Goal: Transaction & Acquisition: Purchase product/service

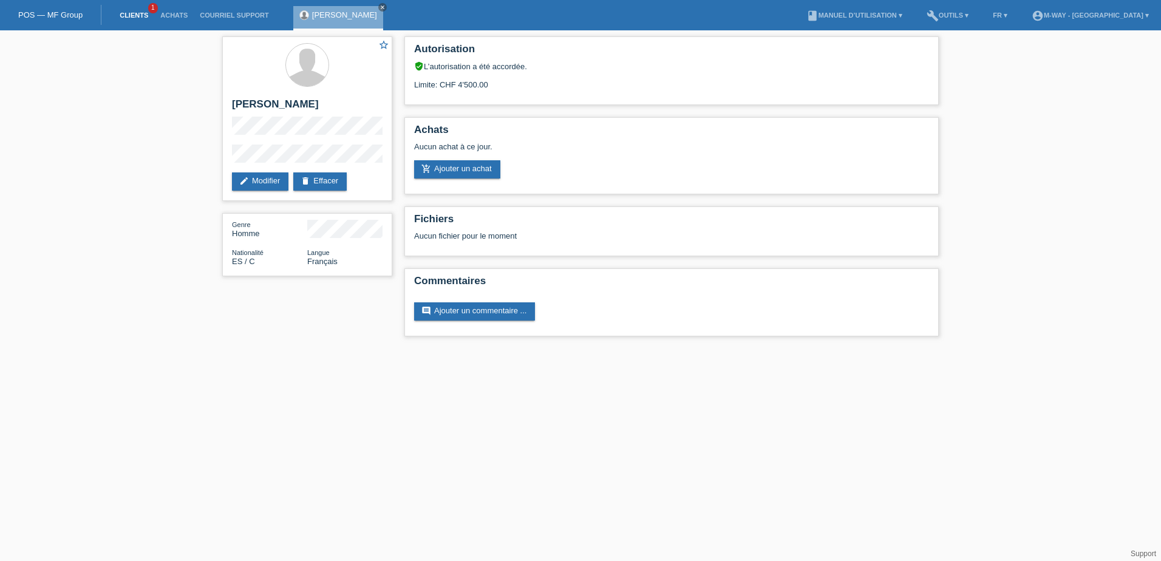
click at [128, 15] on link "Clients" at bounding box center [134, 15] width 41 height 7
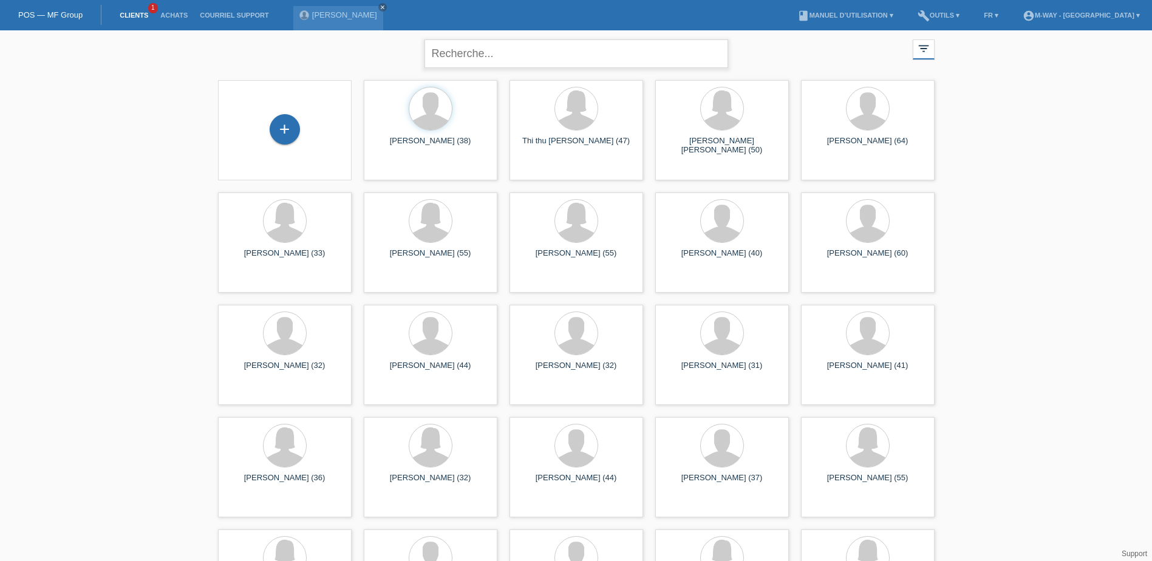
click at [528, 52] on input "text" at bounding box center [577, 53] width 304 height 29
type input "caregnato"
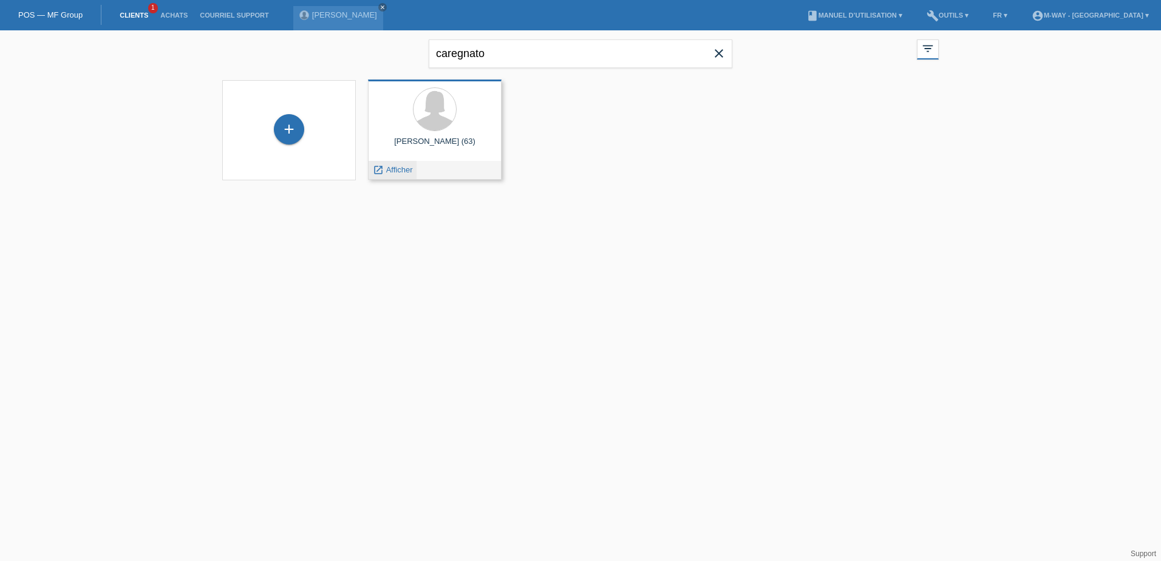
click at [397, 169] on span "Afficher" at bounding box center [399, 169] width 27 height 9
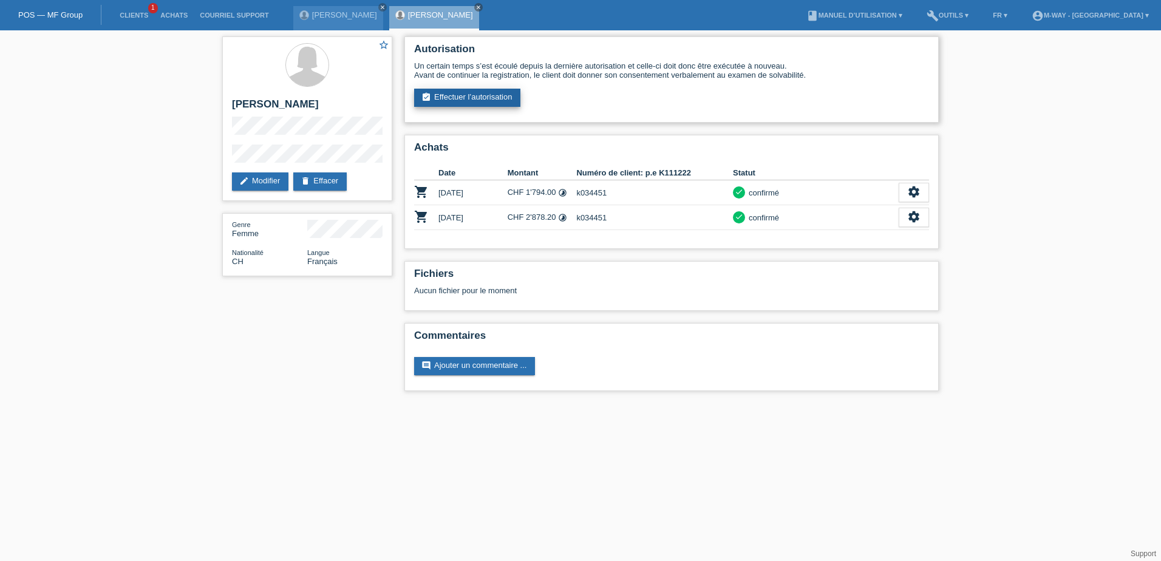
click at [473, 101] on link "assignment_turned_in Effectuer l’autorisation" at bounding box center [467, 98] width 106 height 18
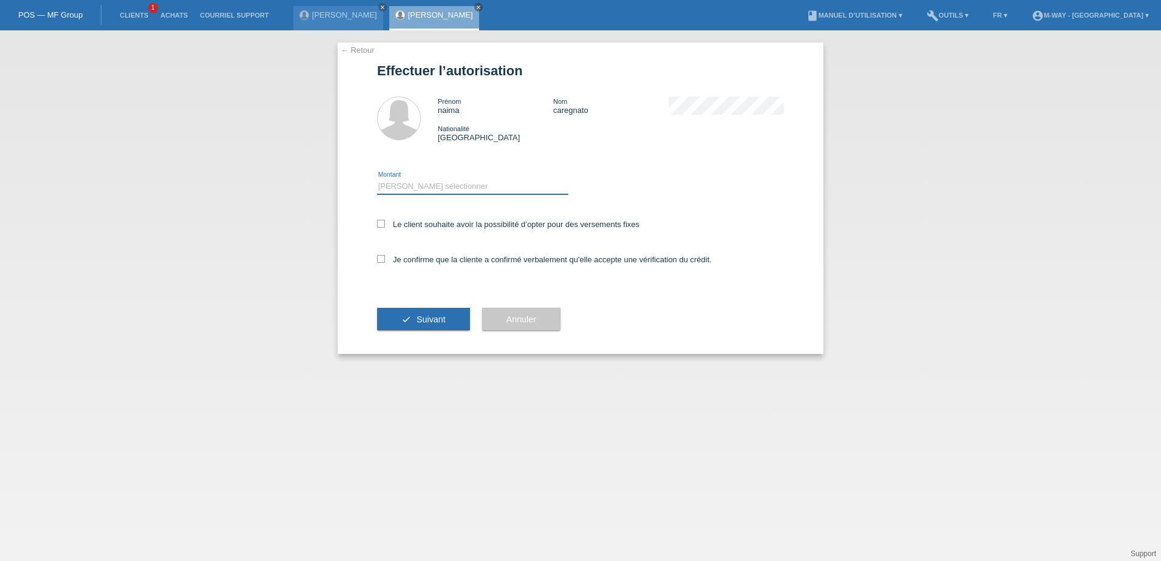
click at [396, 185] on select "Veuillez sélectionner CHF 1.00 - CHF 499.00 CHF 500.00 - CHF 1'999.00 CHF 2'000…" at bounding box center [472, 186] width 191 height 15
select select "3"
click at [377, 179] on select "Veuillez sélectionner CHF 1.00 - CHF 499.00 CHF 500.00 - CHF 1'999.00 CHF 2'000…" at bounding box center [472, 186] width 191 height 15
click at [384, 224] on icon at bounding box center [381, 224] width 8 height 8
click at [384, 224] on input "Le client souhaite avoir la possibilité d’opter pour des versements fixes" at bounding box center [381, 224] width 8 height 8
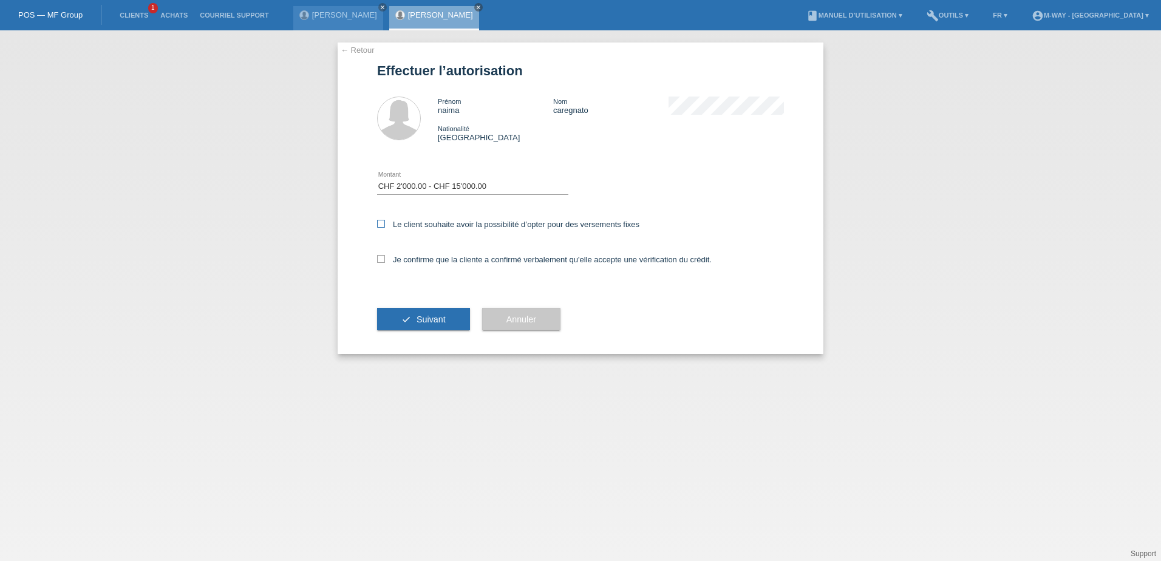
checkbox input "true"
click at [385, 262] on icon at bounding box center [381, 259] width 8 height 8
click at [385, 262] on input "Je confirme que la cliente a confirmé verbalement qu'elle accepte une vérificat…" at bounding box center [381, 259] width 8 height 8
checkbox input "true"
click at [425, 315] on span "Suivant" at bounding box center [431, 320] width 29 height 10
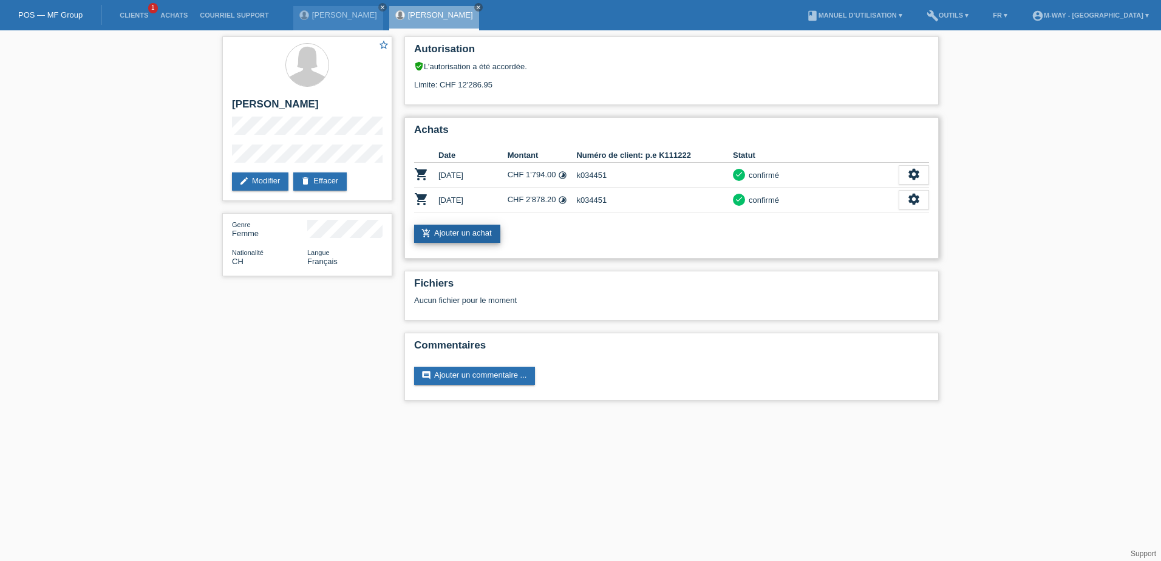
click at [471, 233] on link "add_shopping_cart Ajouter un achat" at bounding box center [457, 234] width 86 height 18
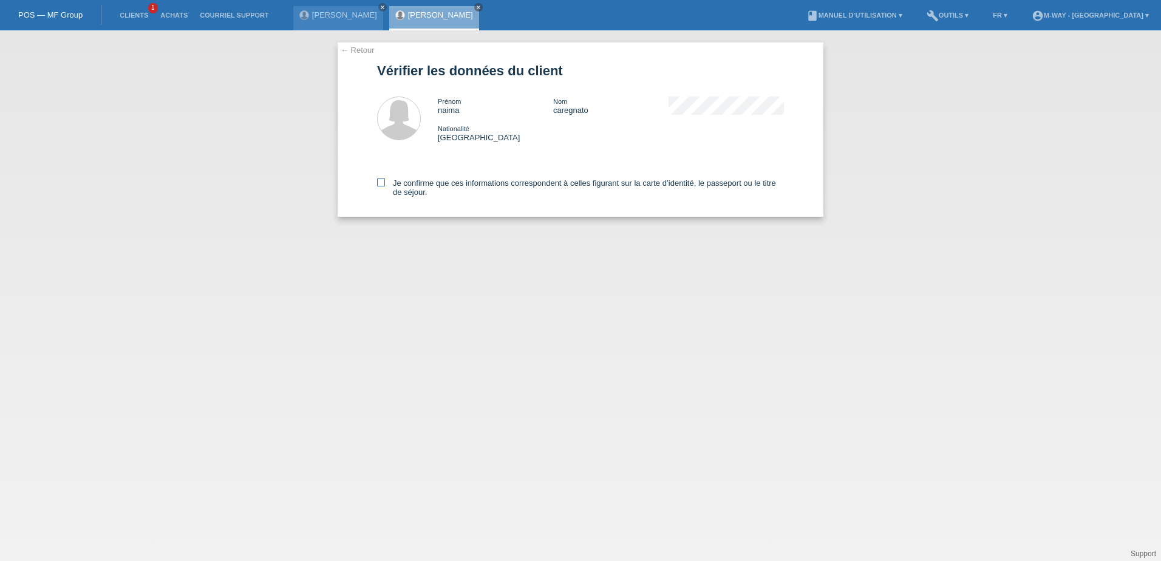
click at [383, 181] on icon at bounding box center [381, 183] width 8 height 8
click at [383, 181] on input "Je confirme que ces informations correspondent à celles figurant sur la carte d…" at bounding box center [381, 183] width 8 height 8
checkbox input "true"
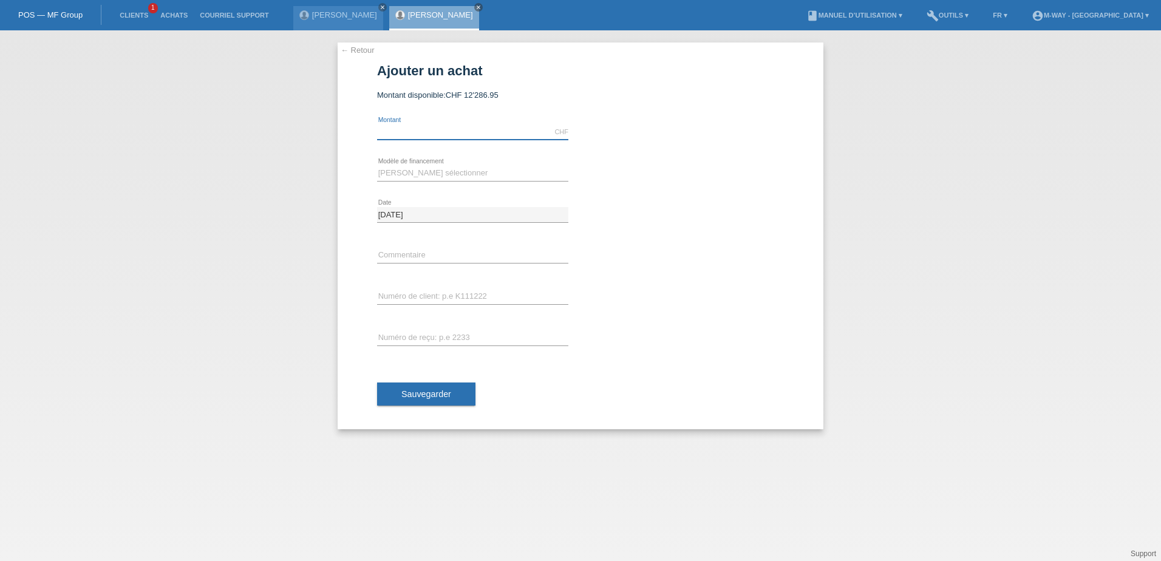
click at [422, 135] on input "text" at bounding box center [472, 132] width 191 height 15
type input "3199.00"
click at [445, 169] on select "Veuillez sélectionner Taux fixes Achat sur facture avec paiement partiel" at bounding box center [472, 173] width 191 height 15
select select "77"
click at [377, 166] on select "Veuillez sélectionner Taux fixes Achat sur facture avec paiement partiel" at bounding box center [472, 173] width 191 height 15
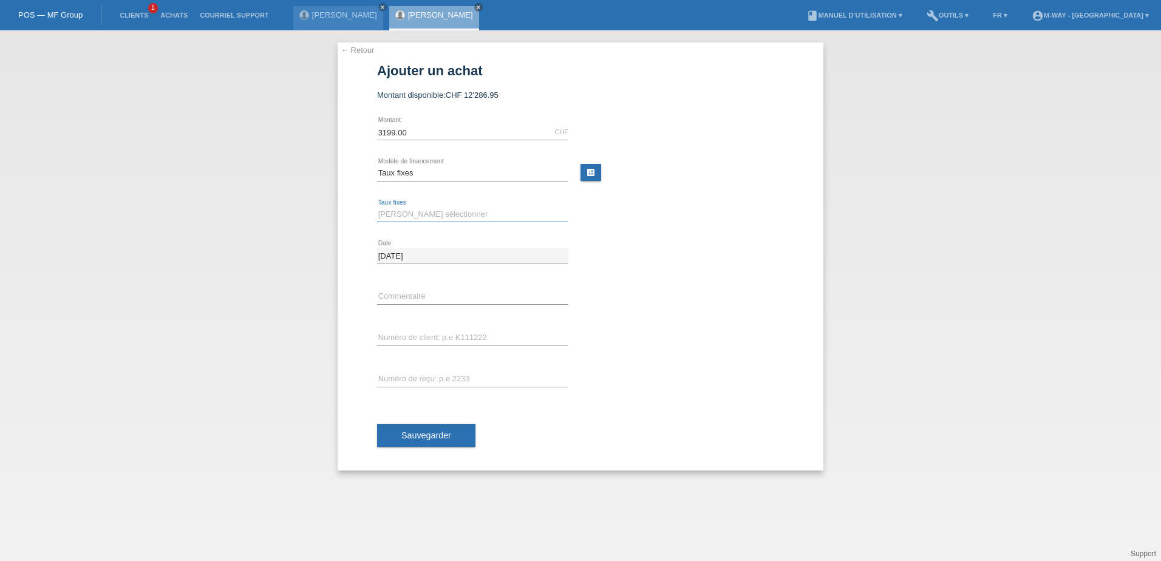
click at [431, 213] on select "Veuillez sélectionner 4 versements 5 versements 6 versements 7 versements 8 ver…" at bounding box center [472, 214] width 191 height 15
select select "202"
click at [377, 207] on select "Veuillez sélectionner 4 versements 5 versements 6 versements 7 versements 8 ver…" at bounding box center [472, 214] width 191 height 15
click at [463, 338] on input "text" at bounding box center [472, 337] width 191 height 15
type input "k034451"
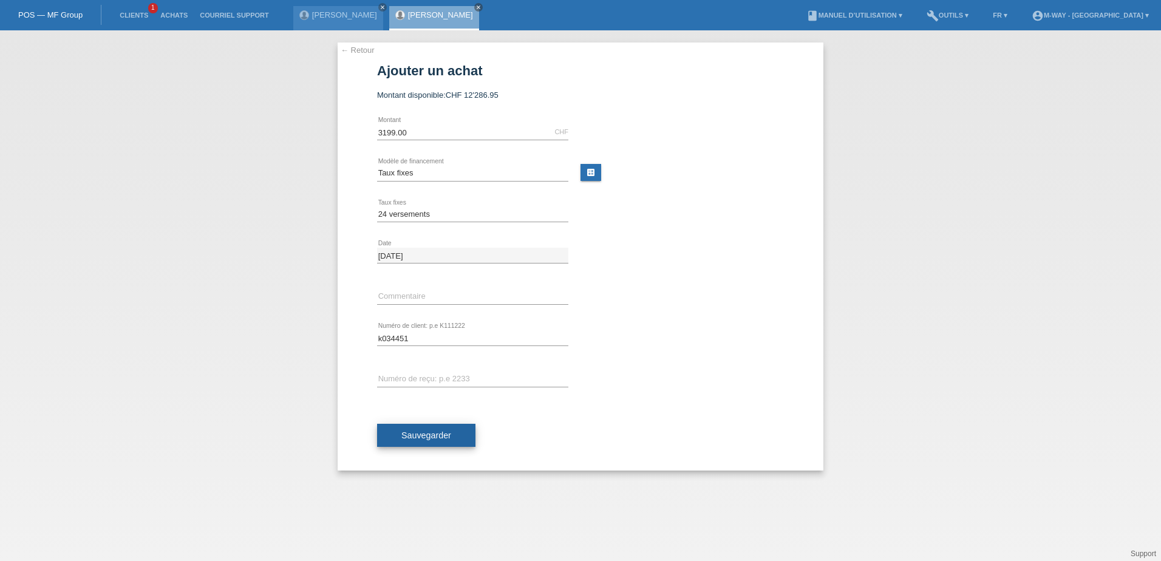
click at [453, 440] on button "Sauvegarder" at bounding box center [426, 435] width 98 height 23
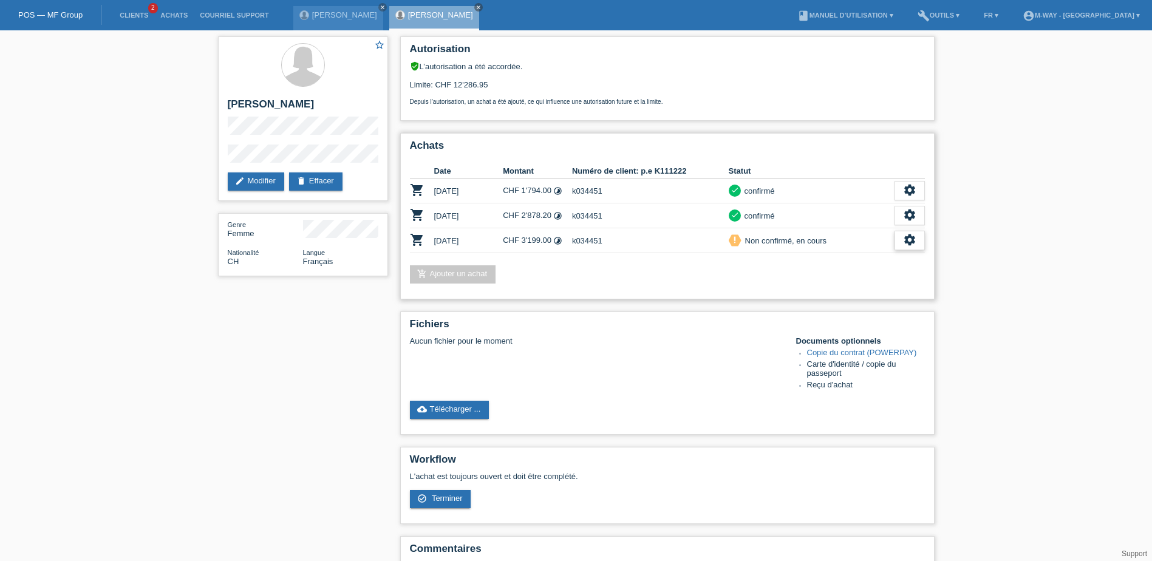
click at [904, 236] on icon "settings" at bounding box center [909, 239] width 13 height 13
click at [909, 239] on icon "settings" at bounding box center [909, 239] width 13 height 13
click at [834, 296] on span "Terminer" at bounding box center [824, 296] width 35 height 15
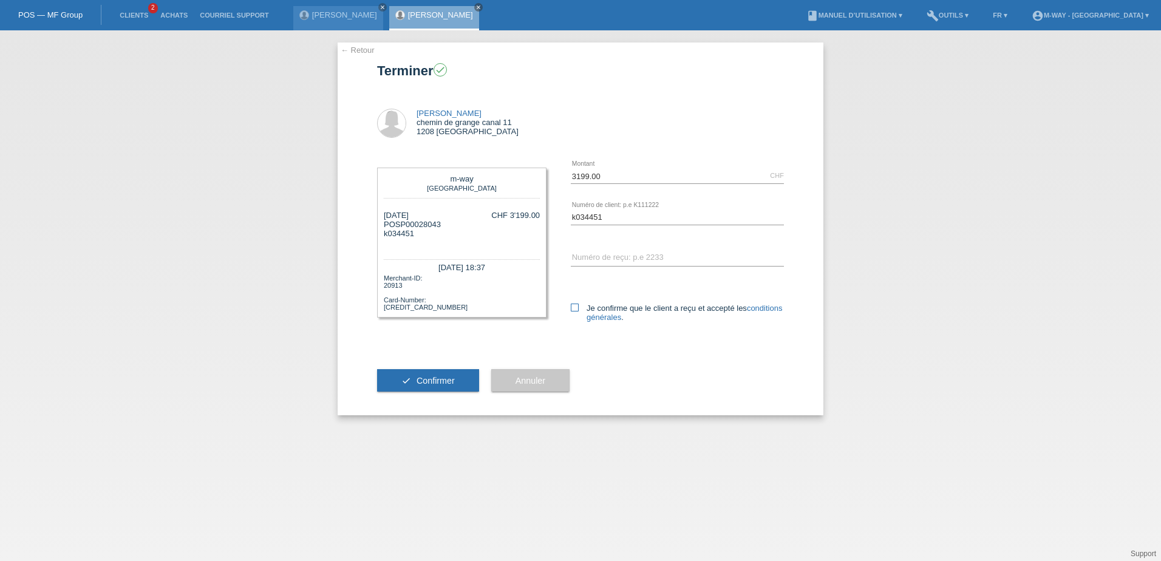
click at [575, 307] on icon at bounding box center [575, 308] width 8 height 8
click at [575, 307] on input "Je confirme que le client a reçu et accepté les conditions générales ." at bounding box center [575, 308] width 8 height 8
checkbox input "true"
click at [429, 384] on span "Confirmer" at bounding box center [436, 381] width 38 height 10
